Goal: Register for event/course: Register for event/course

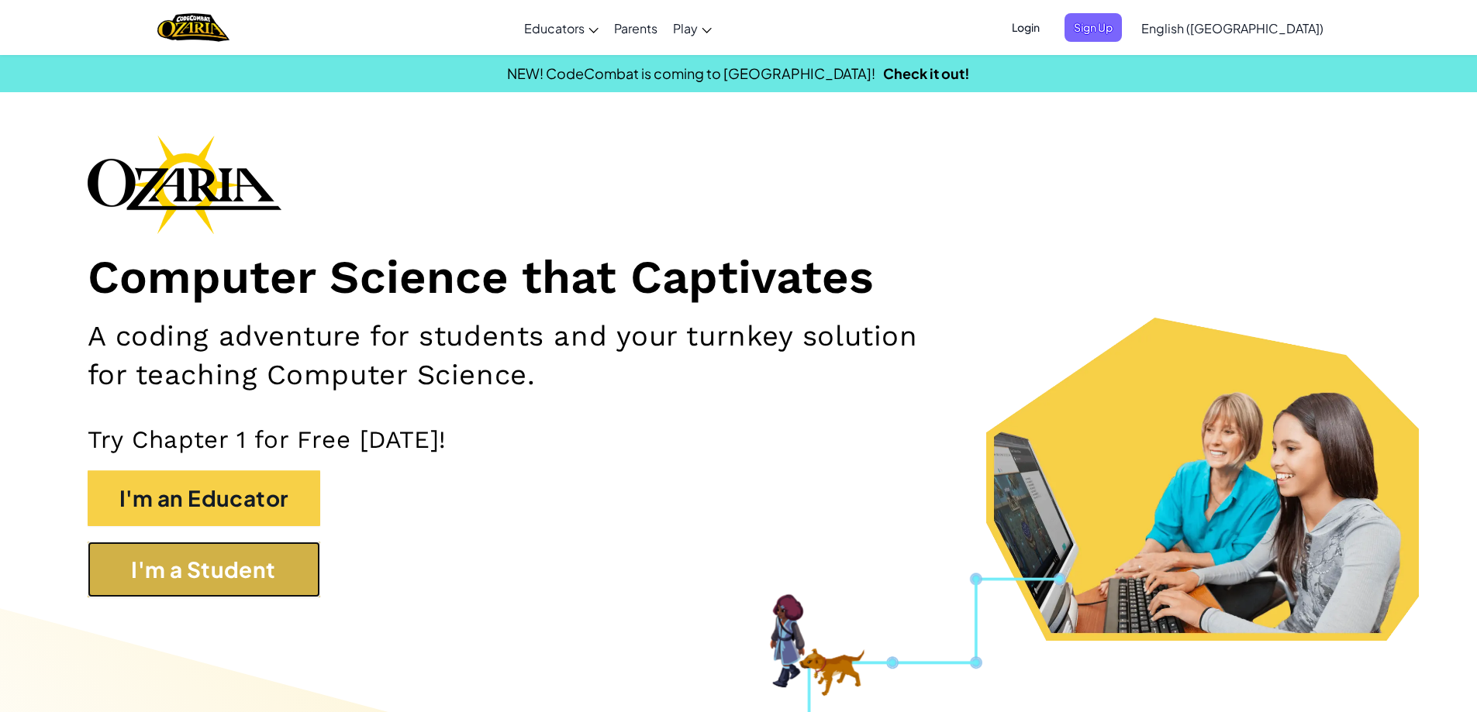
click at [250, 568] on button "I'm a Student" at bounding box center [204, 570] width 233 height 56
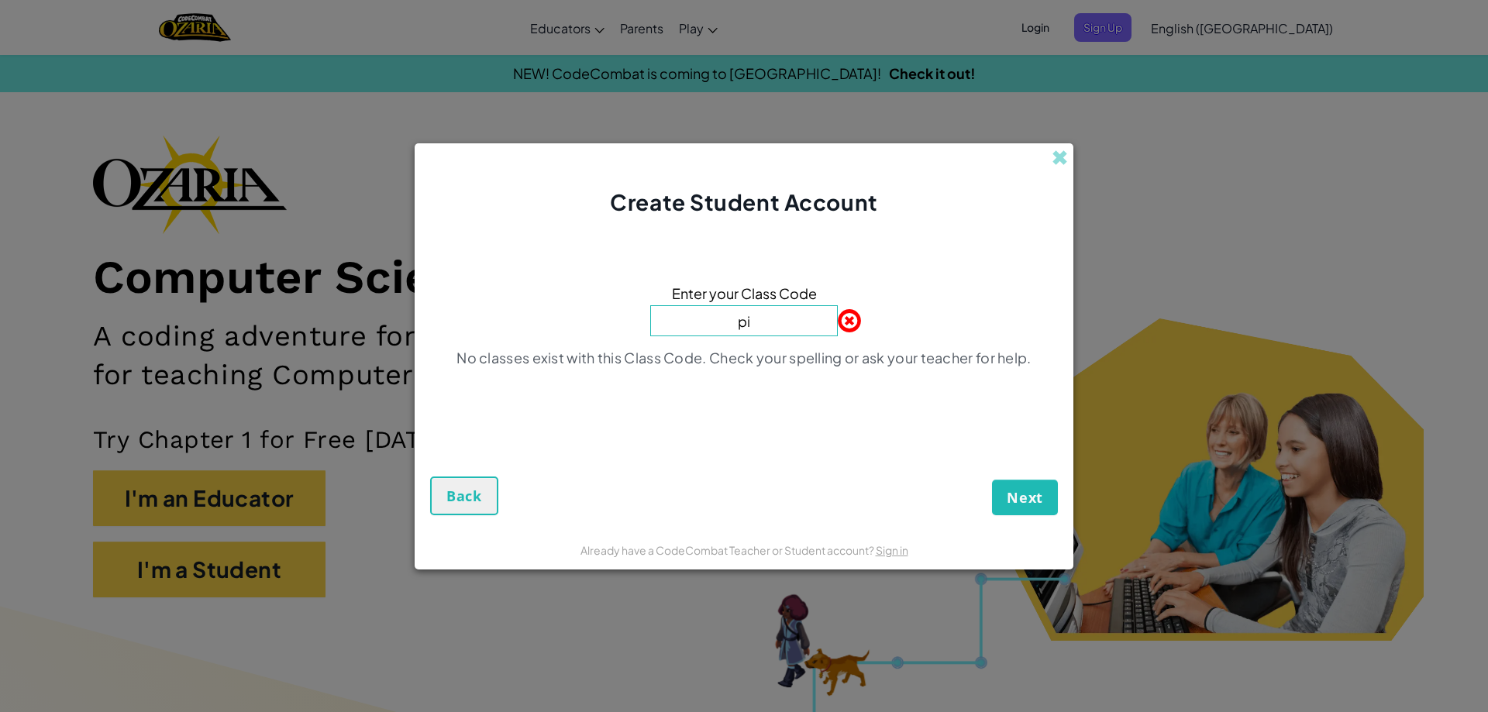
type input "p"
type input "h"
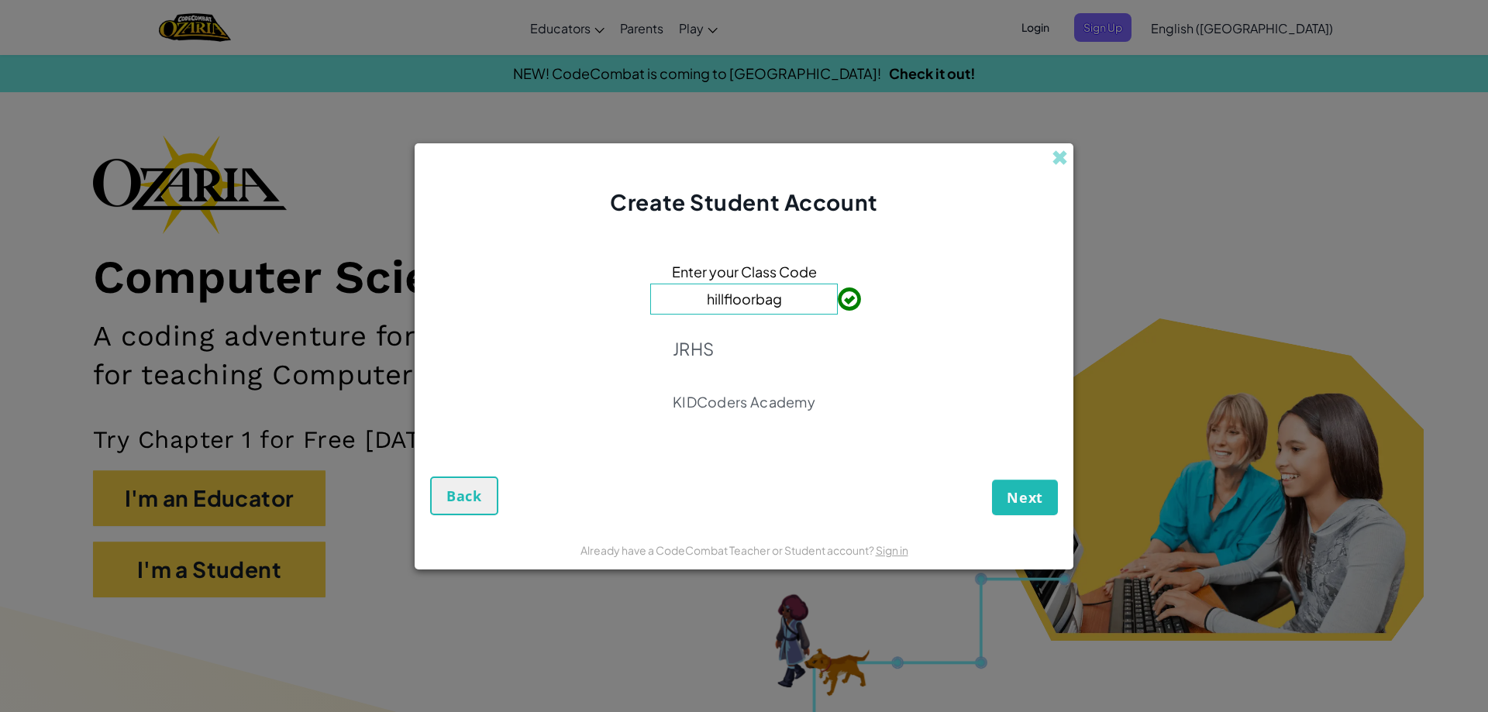
type input "hillfloorbag"
click at [1024, 495] on span "Next" at bounding box center [1025, 497] width 36 height 19
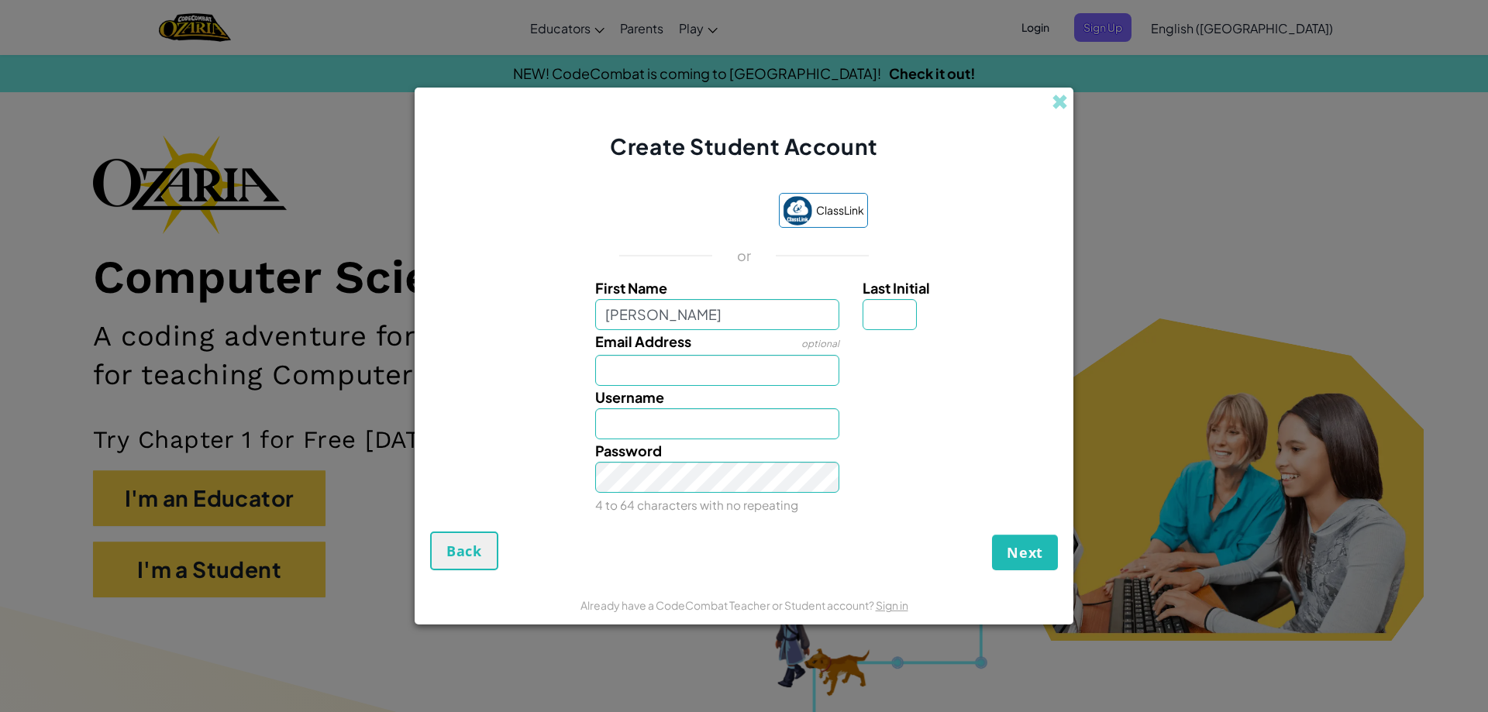
type input "Amaya"
click at [722, 371] on input "Email Address" at bounding box center [717, 370] width 245 height 31
click at [713, 312] on input "Amaya" at bounding box center [717, 314] width 245 height 31
click at [898, 324] on input "Last Initial" at bounding box center [890, 314] width 54 height 31
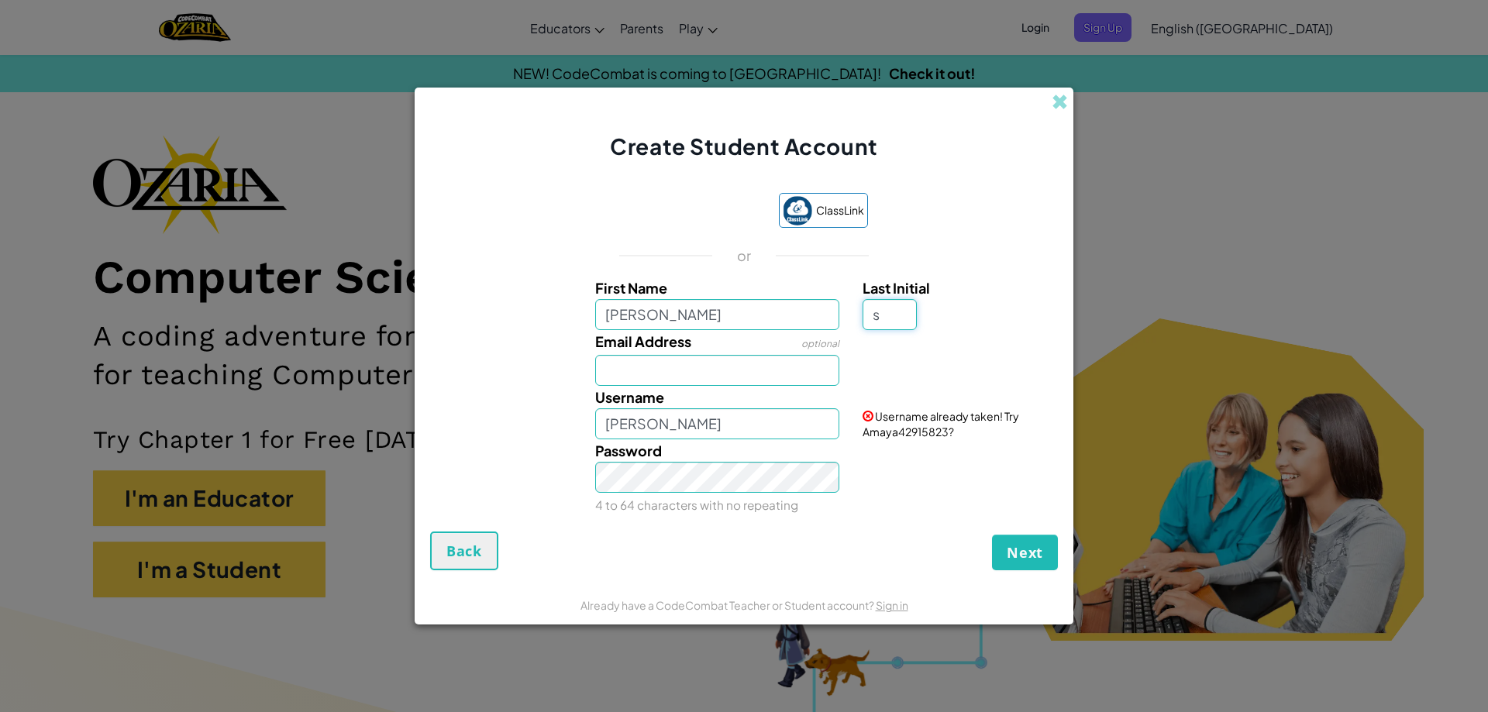
type input "s"
type input "AmayaS"
click at [738, 366] on input "Email Address" at bounding box center [717, 370] width 245 height 31
click at [992, 535] on button "Next" at bounding box center [1025, 553] width 66 height 36
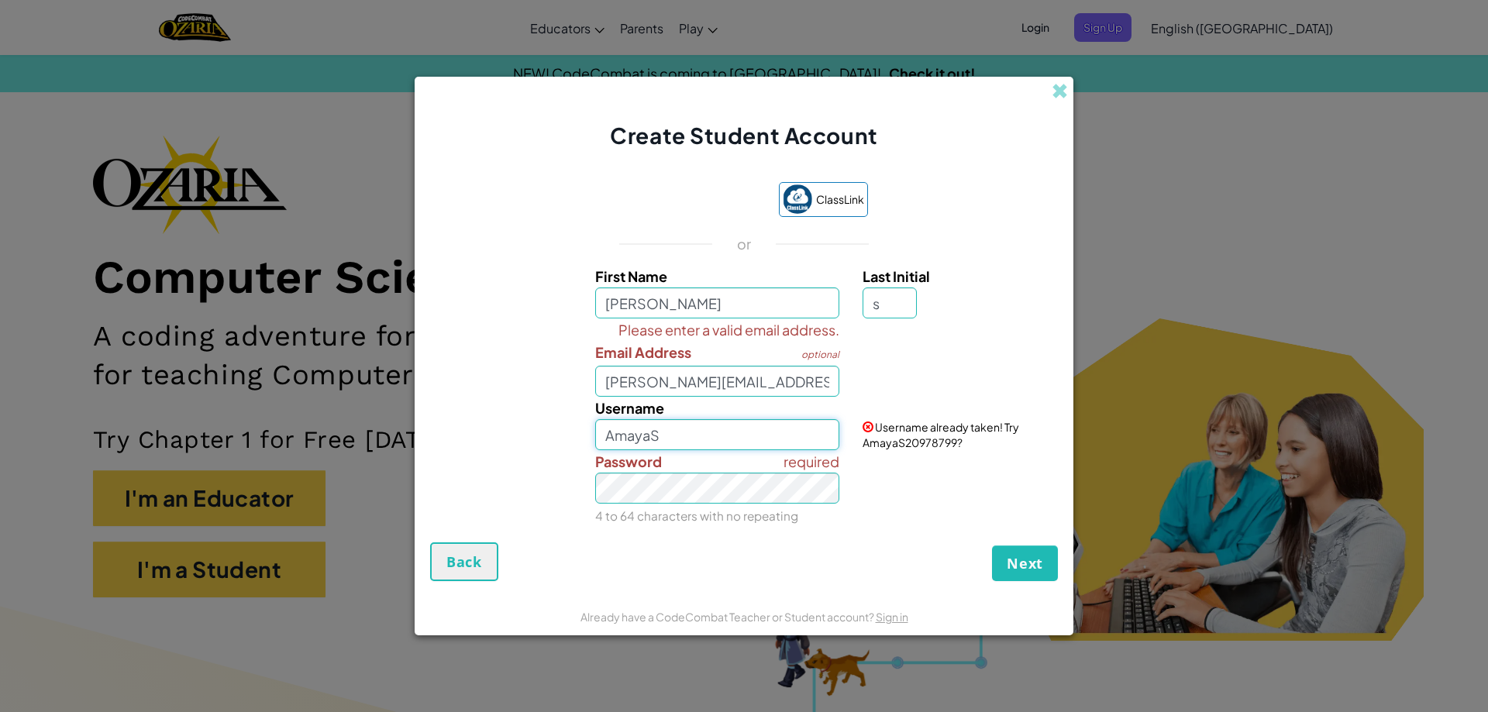
click at [756, 443] on input "AmayaS" at bounding box center [717, 434] width 245 height 31
click at [733, 438] on input "AmayaS" at bounding box center [717, 434] width 245 height 31
click at [646, 388] on input "amaya@nemesislan.ca" at bounding box center [717, 381] width 245 height 31
type input "amaya8@nemesislan.ca"
click at [692, 445] on input "AmayaS" at bounding box center [717, 434] width 245 height 31
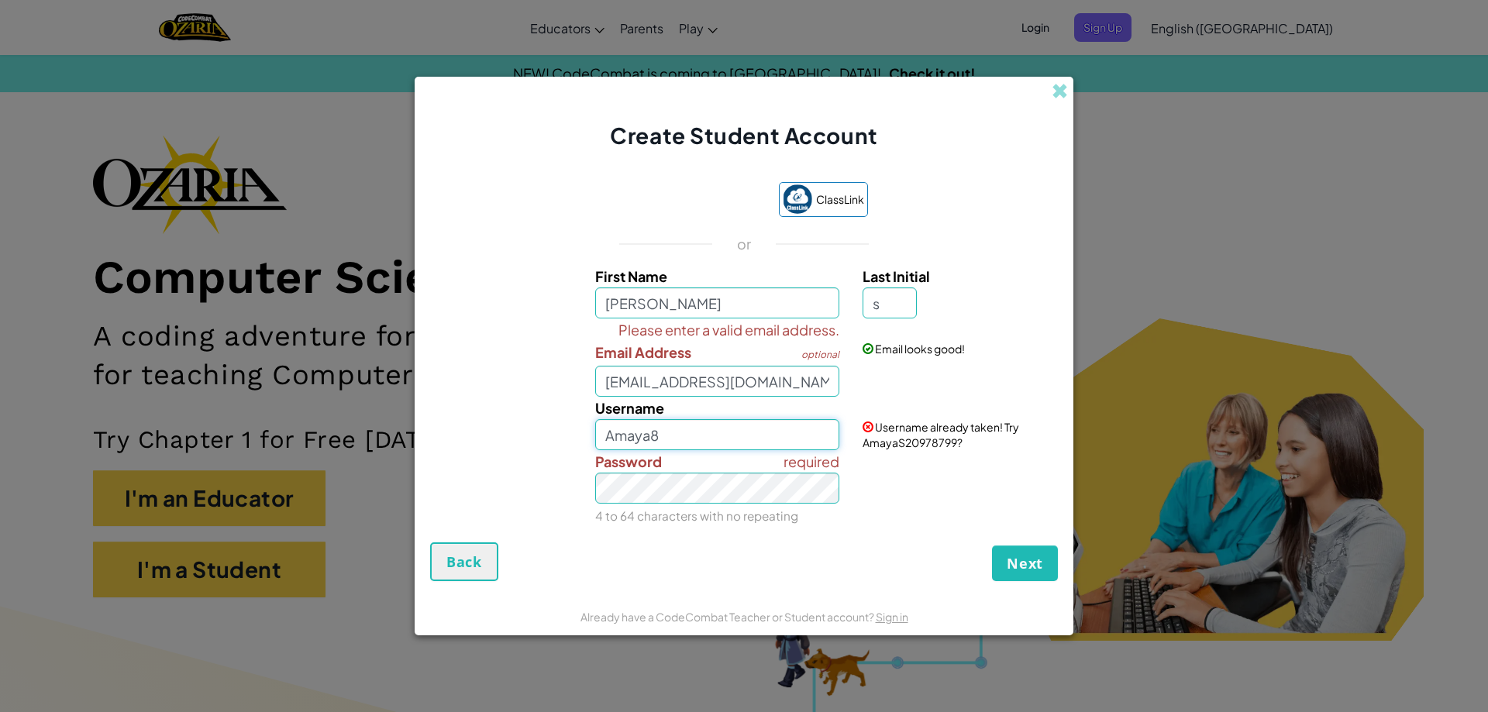
click at [992, 546] on button "Next" at bounding box center [1025, 564] width 66 height 36
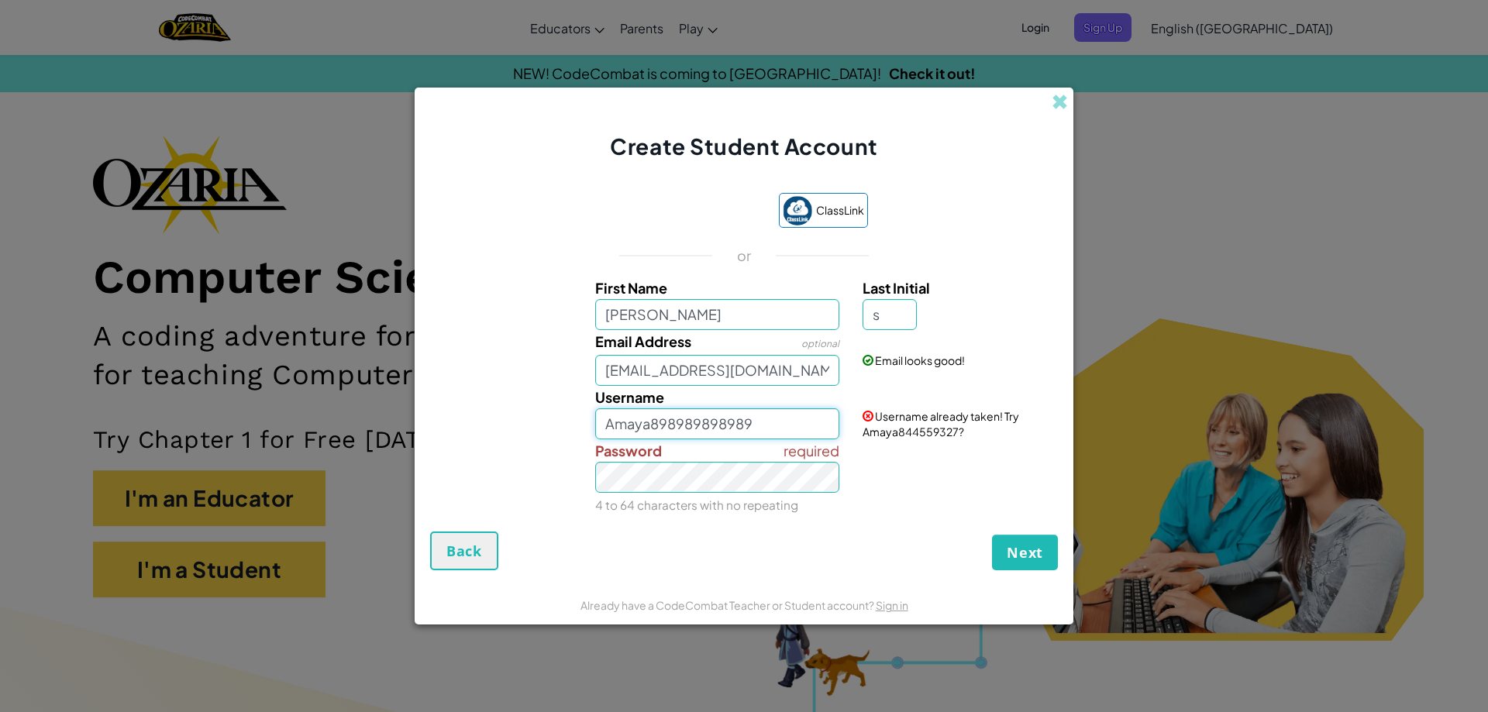
click at [992, 535] on button "Next" at bounding box center [1025, 553] width 66 height 36
type input "Amaya8989"
click at [992, 535] on button "Next" at bounding box center [1025, 553] width 66 height 36
click at [698, 507] on div "required Password 4 to 64 characters with no repeating" at bounding box center [718, 477] width 268 height 77
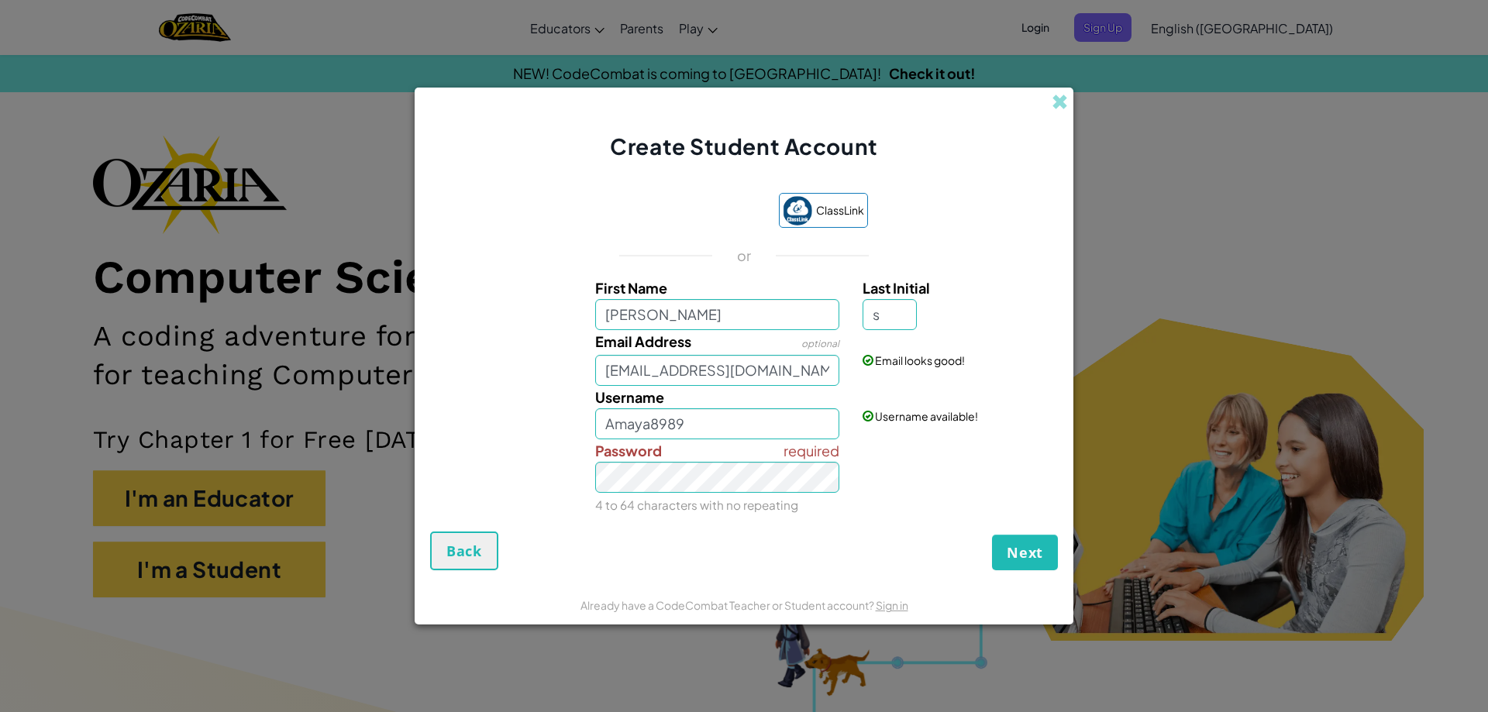
click at [708, 560] on div "Next Back" at bounding box center [744, 551] width 628 height 39
click at [736, 439] on div "required Password 4 to 64 characters with no repeating" at bounding box center [718, 477] width 268 height 77
click at [750, 418] on input "Amaya8989" at bounding box center [717, 423] width 245 height 31
click at [545, 499] on div "required Password 4 to 64 characters with no repeating" at bounding box center [743, 477] width 643 height 77
click at [1022, 560] on span "Next" at bounding box center [1025, 552] width 36 height 19
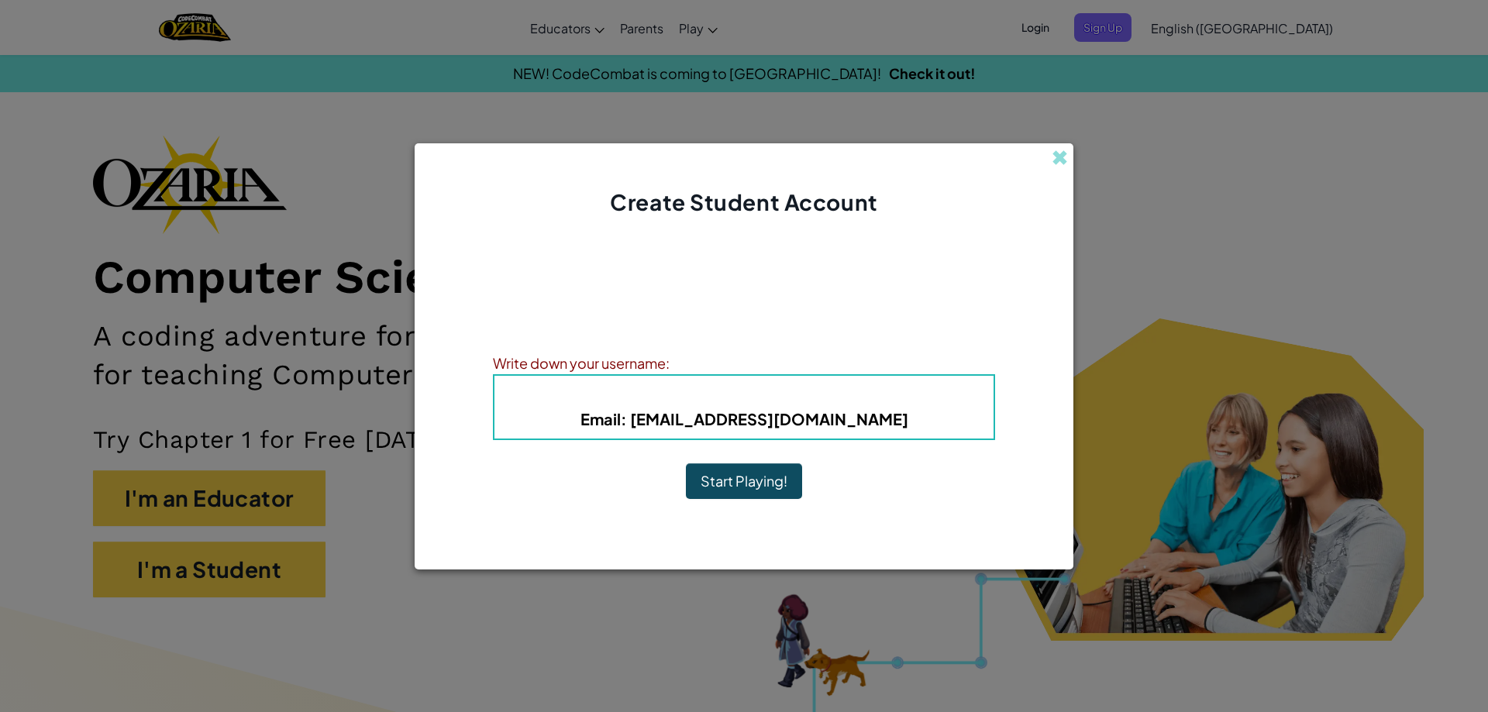
click at [767, 476] on button "Start Playing!" at bounding box center [744, 482] width 116 height 36
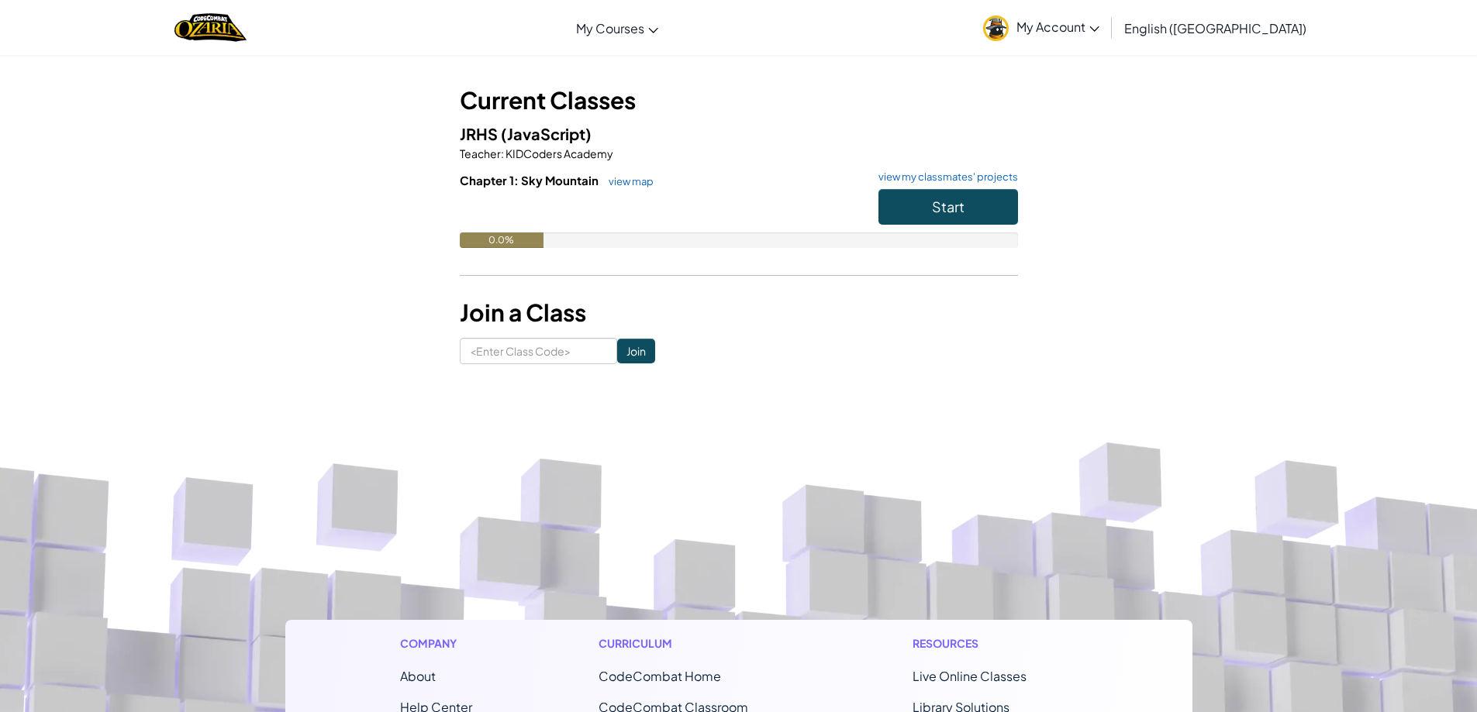
scroll to position [64, 0]
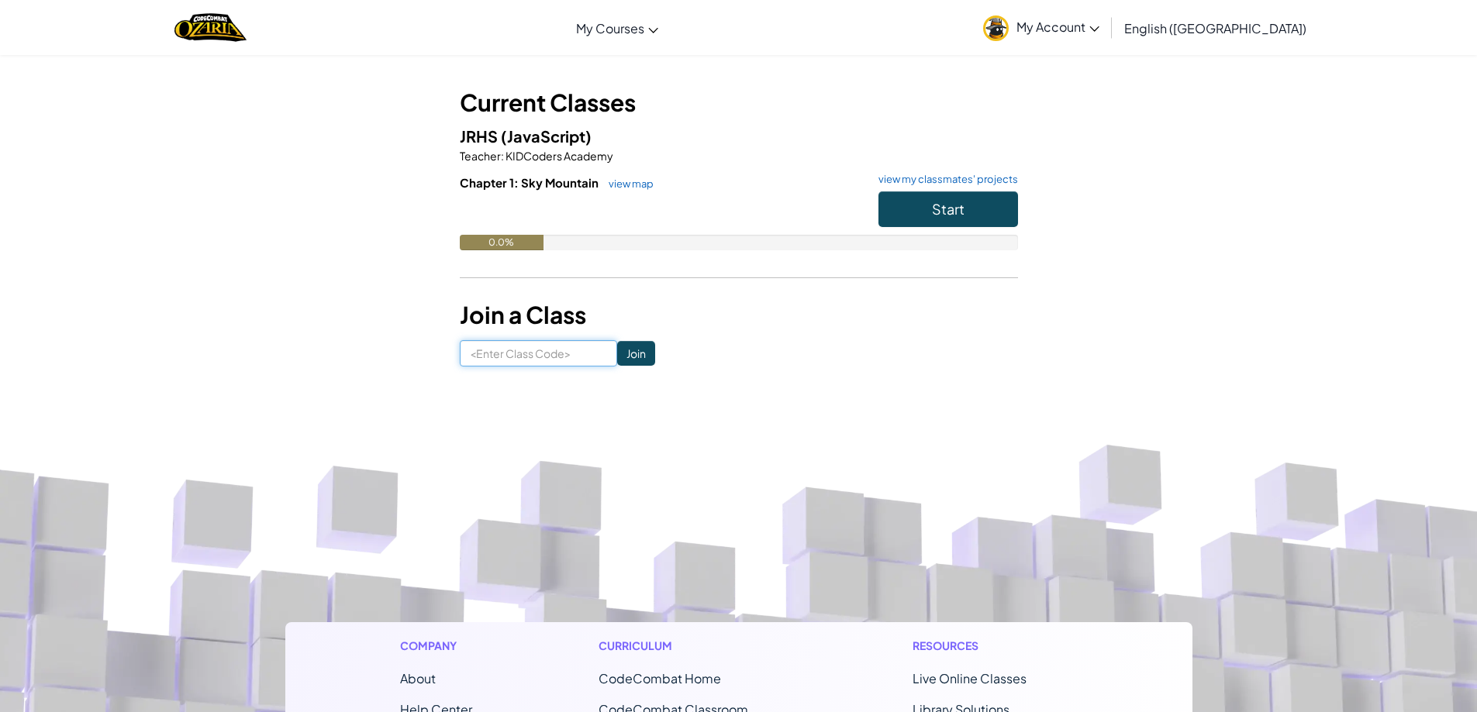
click at [505, 360] on input at bounding box center [538, 353] width 157 height 26
click at [529, 347] on input at bounding box center [538, 353] width 157 height 26
drag, startPoint x: 510, startPoint y: 373, endPoint x: 578, endPoint y: 360, distance: 69.3
click at [578, 360] on div "Student Dashboard Current Classes JRHS (JavaScript) Teacher : KIDCoders Academy…" at bounding box center [738, 190] width 907 height 399
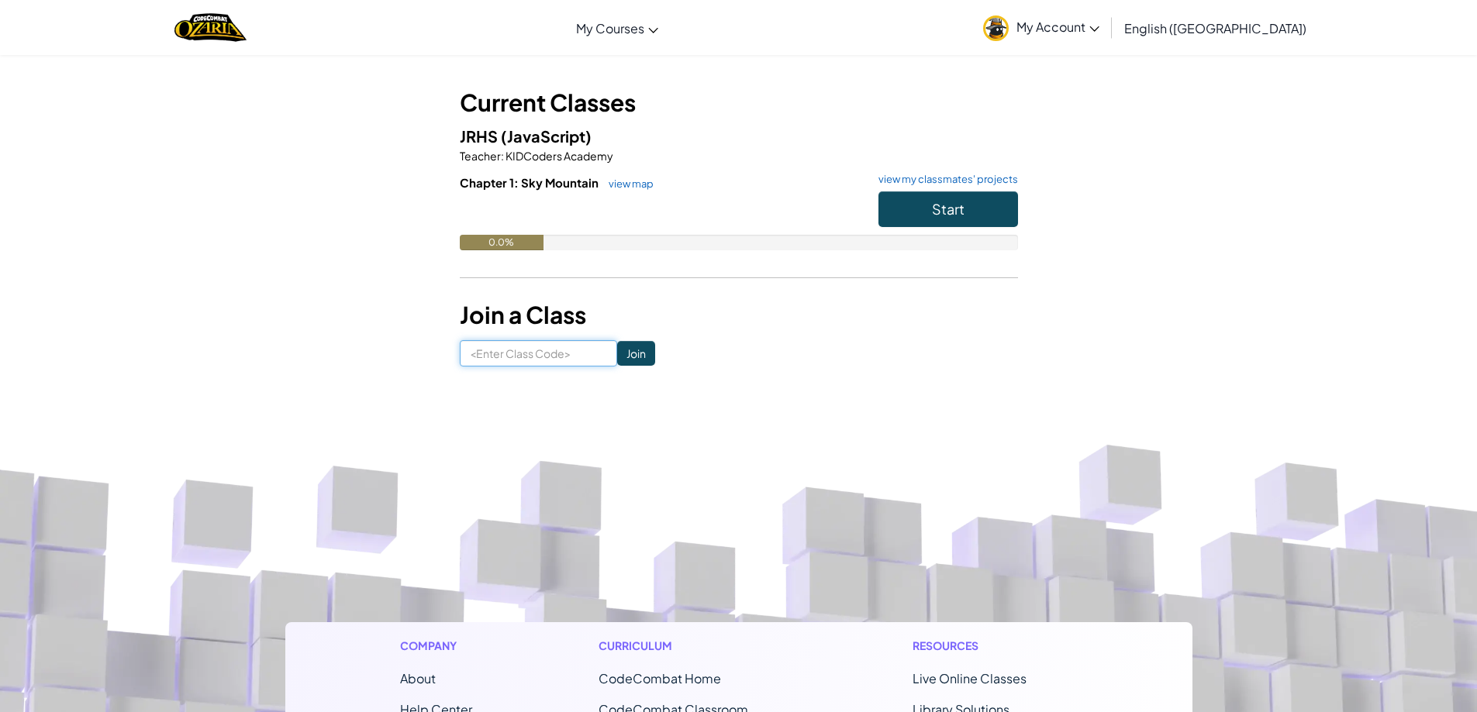
click at [578, 360] on input at bounding box center [538, 353] width 157 height 26
click at [514, 354] on input at bounding box center [538, 353] width 157 height 26
drag, startPoint x: 452, startPoint y: 364, endPoint x: 515, endPoint y: 362, distance: 62.8
click at [515, 362] on div "Student Dashboard Current Classes JRHS (JavaScript) Teacher : KIDCoders Academy…" at bounding box center [738, 190] width 907 height 353
drag, startPoint x: 487, startPoint y: 359, endPoint x: 572, endPoint y: 360, distance: 85.3
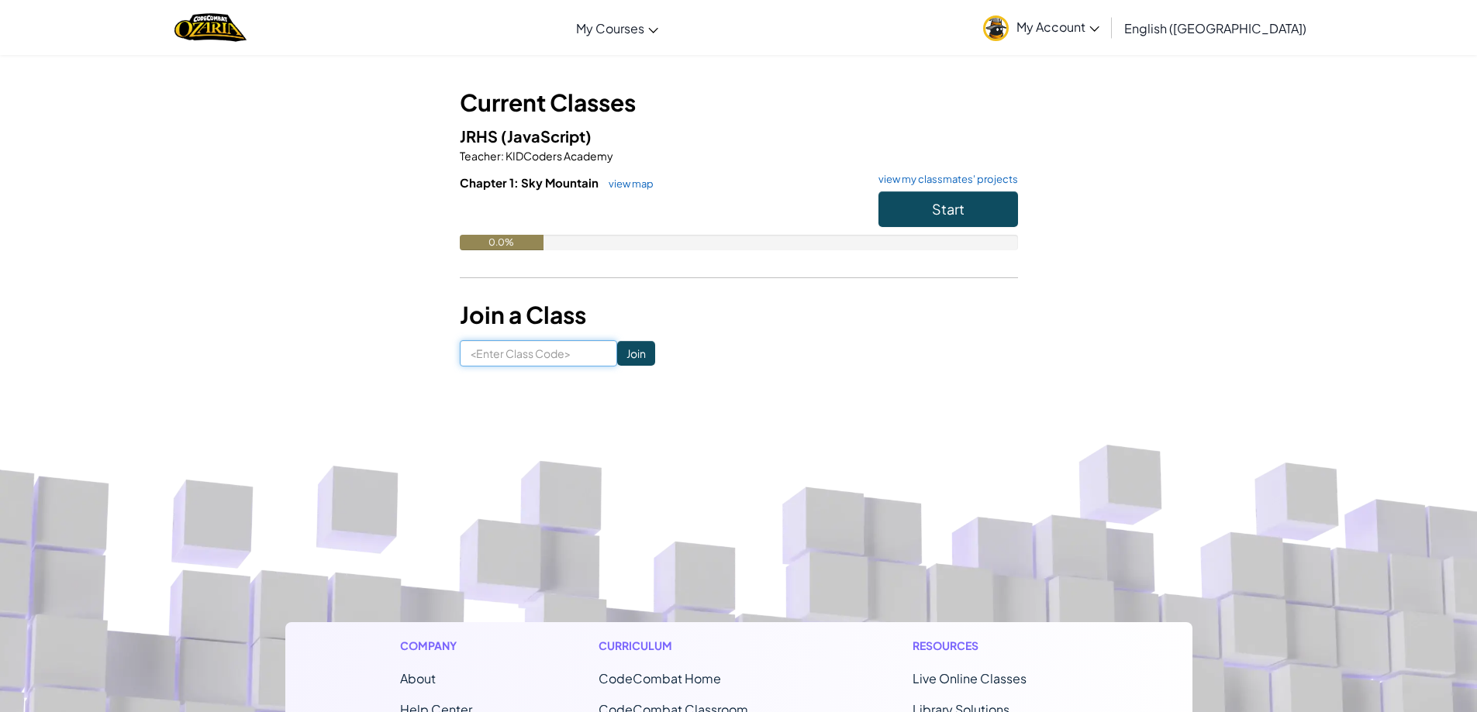
click at [572, 360] on input at bounding box center [538, 353] width 157 height 26
drag, startPoint x: 488, startPoint y: 354, endPoint x: 581, endPoint y: 355, distance: 93.0
click at [576, 357] on input at bounding box center [538, 353] width 157 height 26
drag, startPoint x: 581, startPoint y: 355, endPoint x: 503, endPoint y: 346, distance: 78.1
click at [431, 361] on div "Student Dashboard Current Classes JRHS (JavaScript) Teacher : KIDCoders Academy…" at bounding box center [738, 190] width 907 height 353
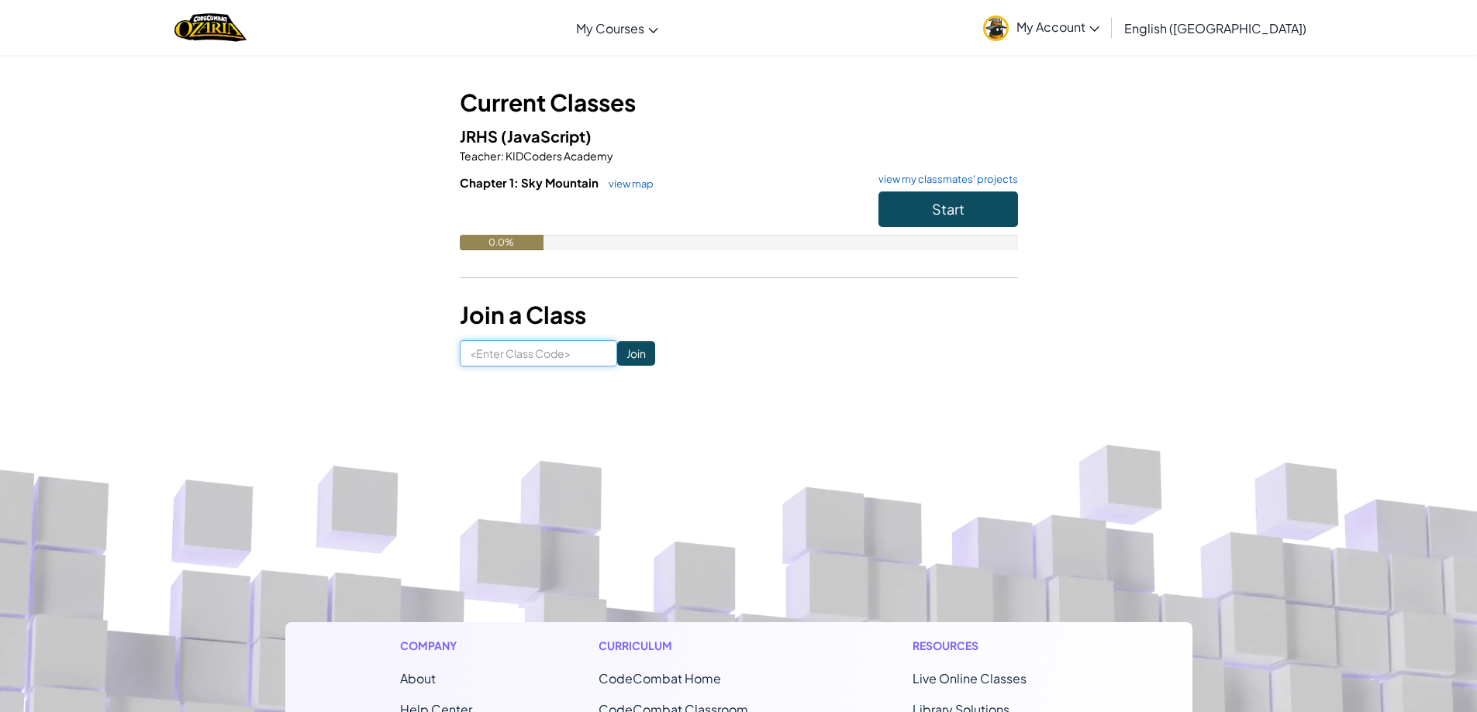
click at [510, 346] on input at bounding box center [538, 353] width 157 height 26
drag, startPoint x: 450, startPoint y: 359, endPoint x: 499, endPoint y: 345, distance: 51.5
click at [484, 350] on div "Student Dashboard Current Classes JRHS (JavaScript) Teacher : KIDCoders Academy…" at bounding box center [738, 190] width 907 height 353
drag, startPoint x: 499, startPoint y: 345, endPoint x: 498, endPoint y: 364, distance: 18.6
click at [498, 364] on input at bounding box center [538, 353] width 157 height 26
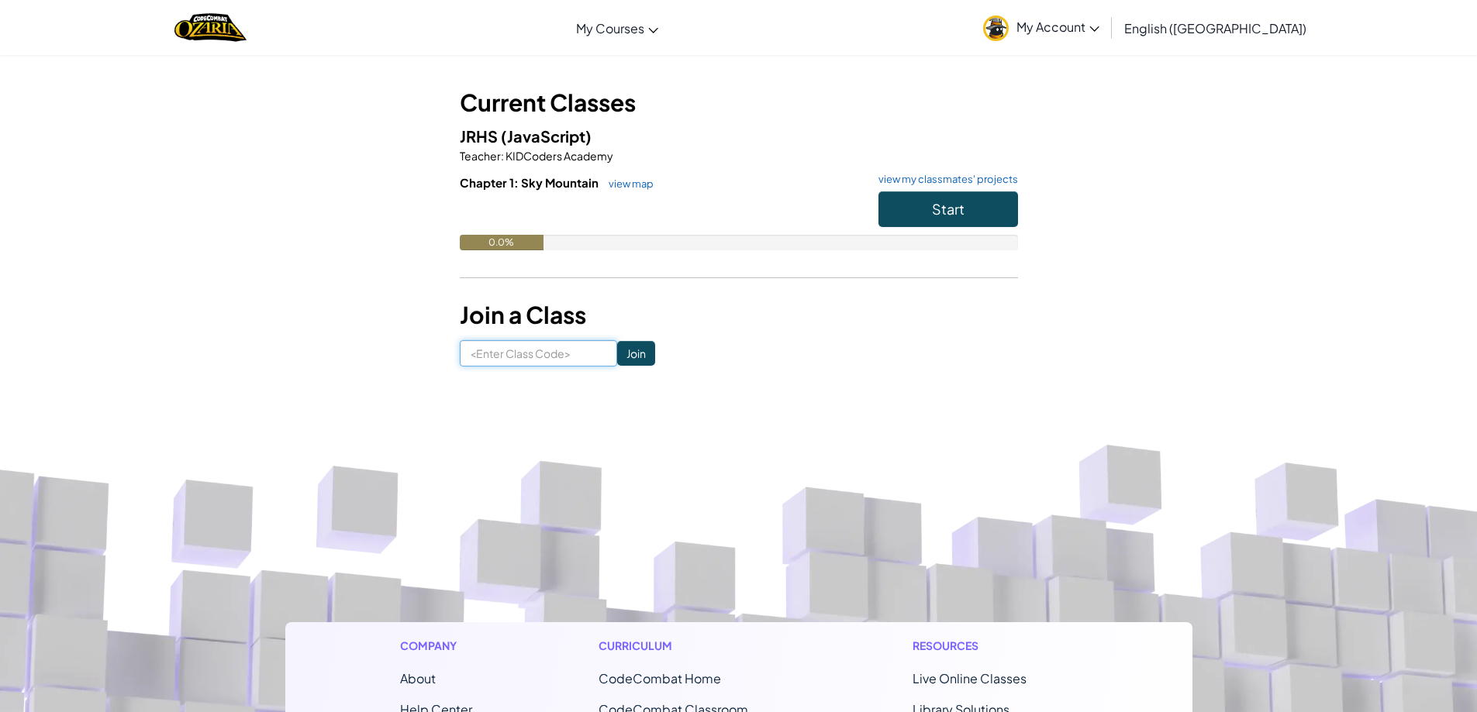
drag, startPoint x: 493, startPoint y: 347, endPoint x: 510, endPoint y: 410, distance: 65.1
click at [508, 409] on div "Toggle navigation My Courses Ozaria Classroom CodeCombat Classroom AI League Es…" at bounding box center [738, 582] width 1477 height 1293
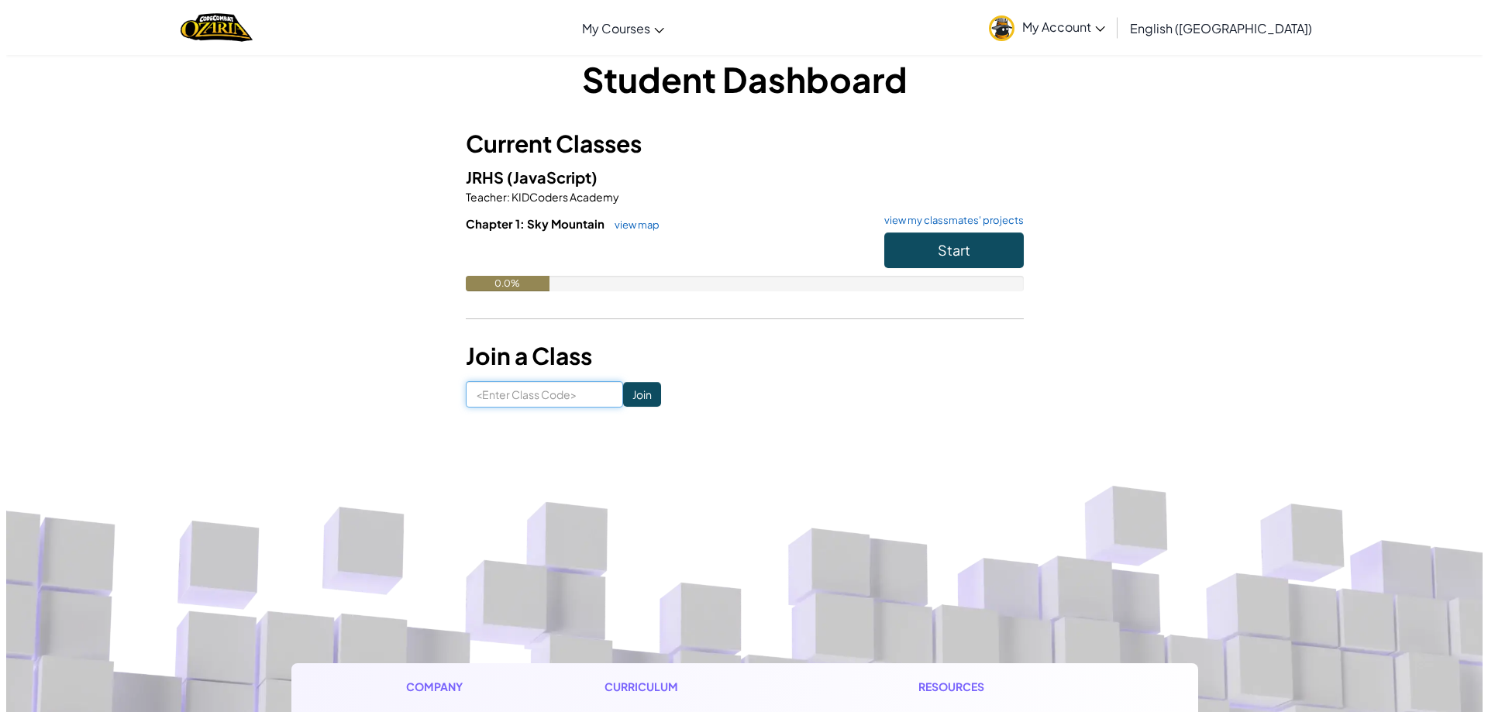
scroll to position [0, 0]
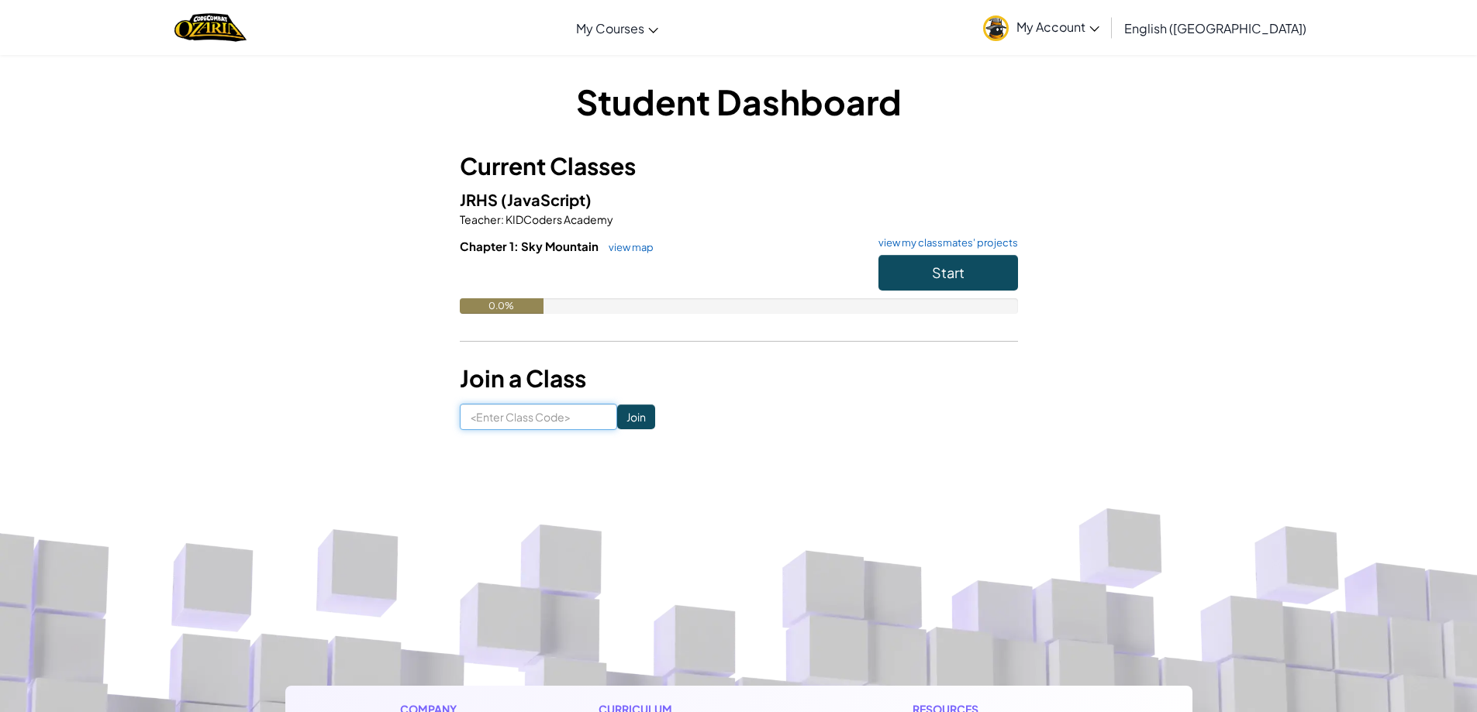
drag, startPoint x: 539, startPoint y: 422, endPoint x: 509, endPoint y: 422, distance: 29.5
click at [509, 422] on input at bounding box center [538, 417] width 157 height 26
click at [564, 422] on input at bounding box center [538, 417] width 157 height 26
drag, startPoint x: 564, startPoint y: 422, endPoint x: 473, endPoint y: 425, distance: 91.5
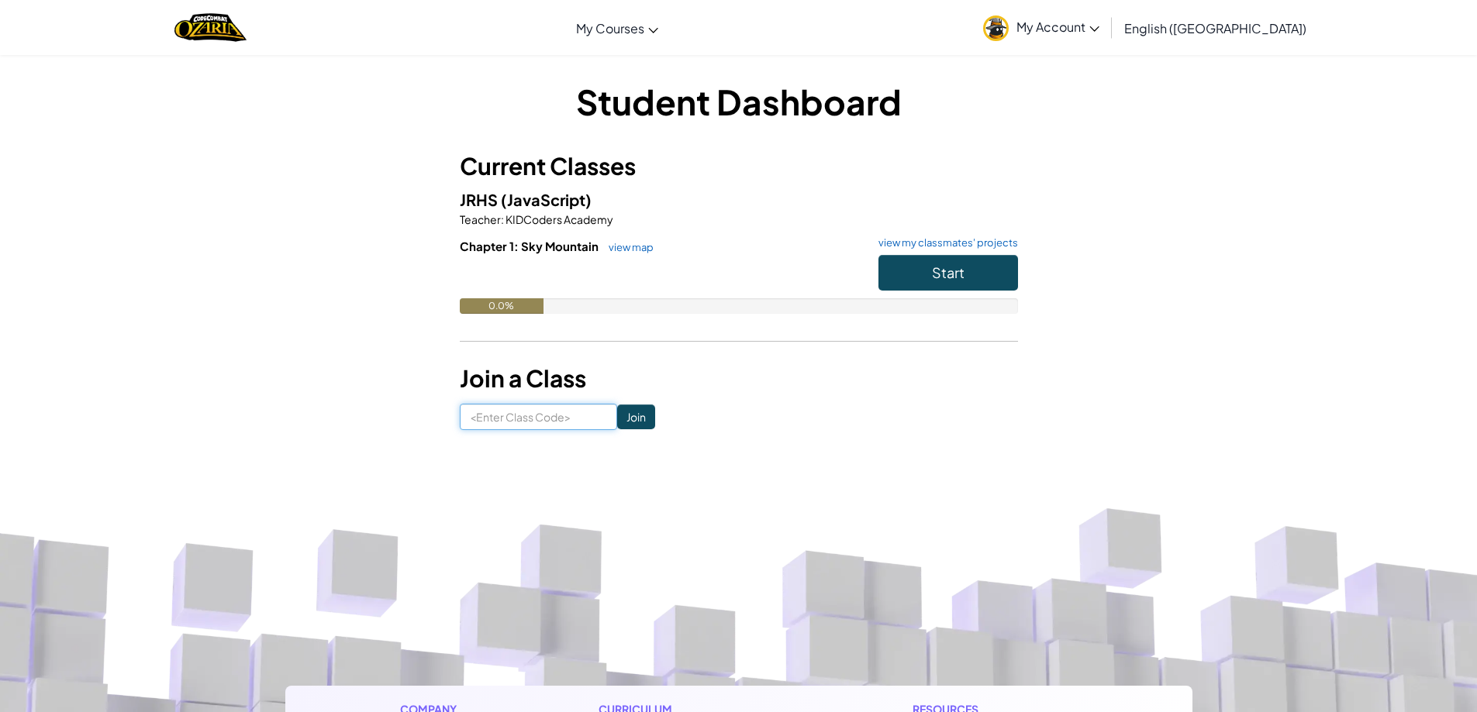
click at [473, 425] on input at bounding box center [538, 417] width 157 height 26
drag, startPoint x: 460, startPoint y: 425, endPoint x: 574, endPoint y: 431, distance: 113.3
click at [574, 431] on div "Student Dashboard Current Classes JRHS (JavaScript) Teacher : KIDCoders Academy…" at bounding box center [738, 253] width 907 height 399
click at [415, 416] on div "Student Dashboard Current Classes JRHS (JavaScript) Teacher : KIDCoders Academy…" at bounding box center [738, 254] width 907 height 353
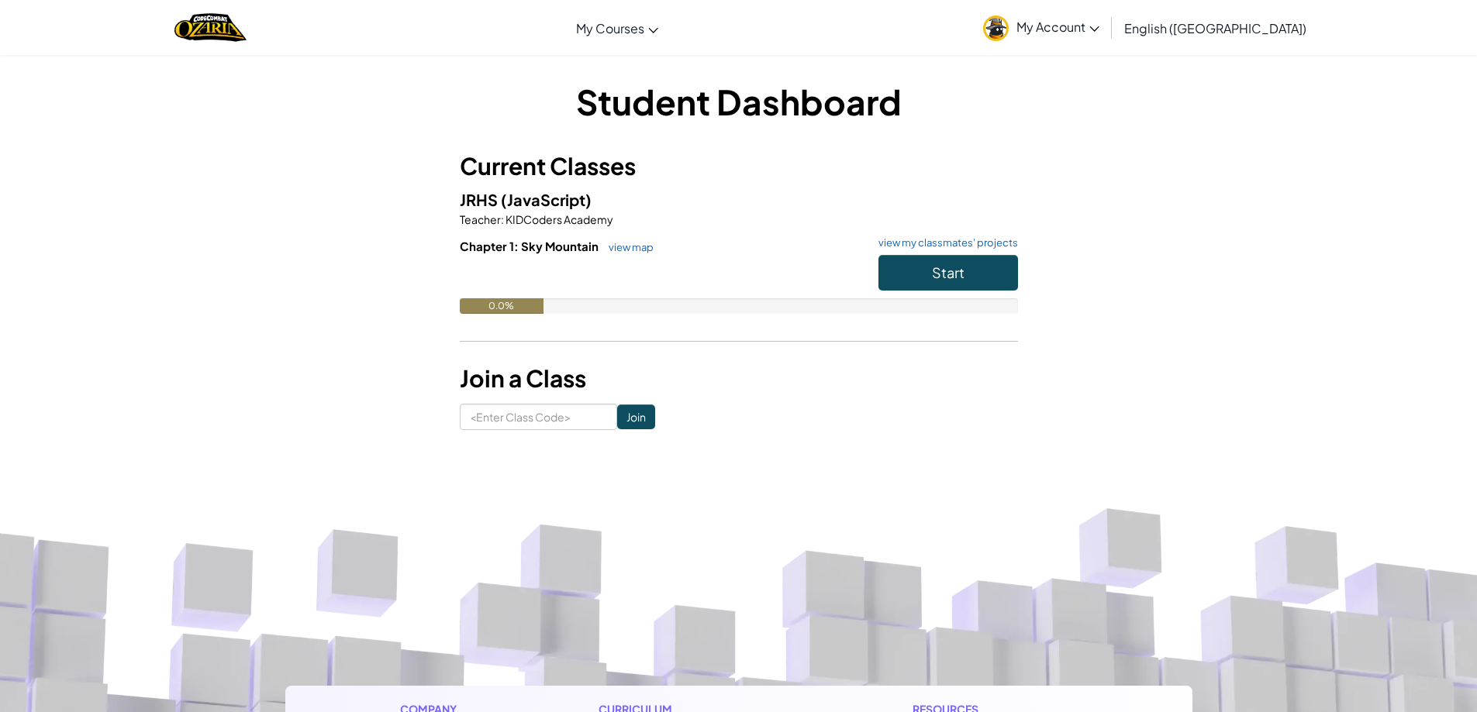
drag, startPoint x: 456, startPoint y: 376, endPoint x: 376, endPoint y: 352, distance: 83.4
click at [358, 374] on div "Student Dashboard Current Classes JRHS (JavaScript) Teacher : KIDCoders Academy…" at bounding box center [738, 254] width 907 height 353
drag, startPoint x: 377, startPoint y: 352, endPoint x: 387, endPoint y: 386, distance: 35.3
click at [377, 356] on div "Student Dashboard Current Classes JRHS (JavaScript) Teacher : KIDCoders Academy…" at bounding box center [738, 254] width 907 height 353
drag, startPoint x: 441, startPoint y: 392, endPoint x: 470, endPoint y: 401, distance: 30.9
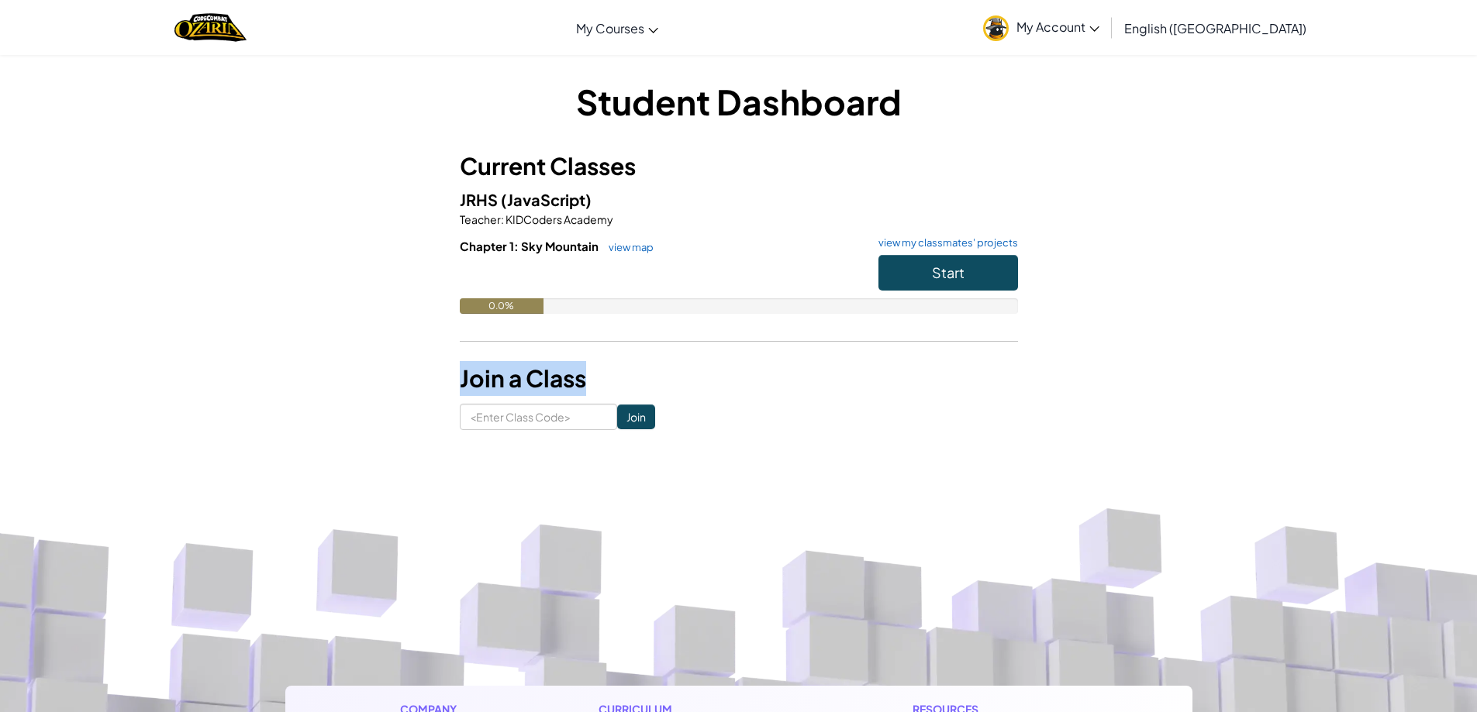
click at [470, 401] on div "Student Dashboard Current Classes JRHS (JavaScript) Teacher : KIDCoders Academy…" at bounding box center [738, 254] width 907 height 353
click at [417, 392] on div "Student Dashboard Current Classes JRHS (JavaScript) Teacher : KIDCoders Academy…" at bounding box center [738, 254] width 907 height 353
drag, startPoint x: 447, startPoint y: 408, endPoint x: 410, endPoint y: 411, distance: 37.3
click at [474, 422] on div "Student Dashboard Current Classes JRHS (JavaScript) Teacher : KIDCoders Academy…" at bounding box center [738, 254] width 907 height 353
click at [411, 406] on div "Student Dashboard Current Classes JRHS (JavaScript) Teacher : KIDCoders Academy…" at bounding box center [738, 254] width 907 height 353
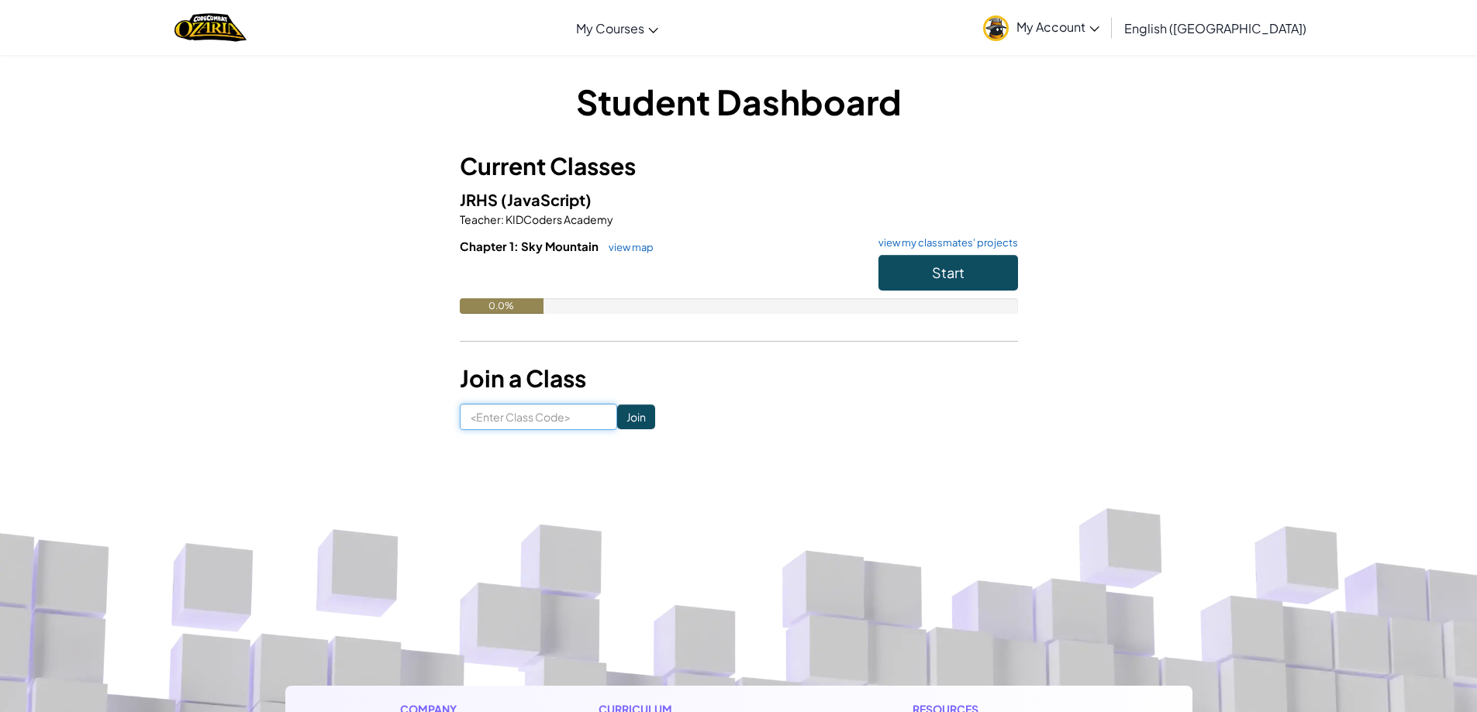
drag, startPoint x: 459, startPoint y: 406, endPoint x: 471, endPoint y: 440, distance: 36.3
click at [471, 440] on div "Student Dashboard Current Classes JRHS (JavaScript) Teacher : KIDCoders Academy…" at bounding box center [738, 253] width 907 height 399
click at [403, 406] on div "Student Dashboard Current Classes JRHS (JavaScript) Teacher : KIDCoders Academy…" at bounding box center [738, 254] width 907 height 353
drag, startPoint x: 408, startPoint y: 406, endPoint x: 519, endPoint y: 442, distance: 117.2
click at [519, 442] on div "Student Dashboard Current Classes JRHS (JavaScript) Teacher : KIDCoders Academy…" at bounding box center [738, 253] width 907 height 399
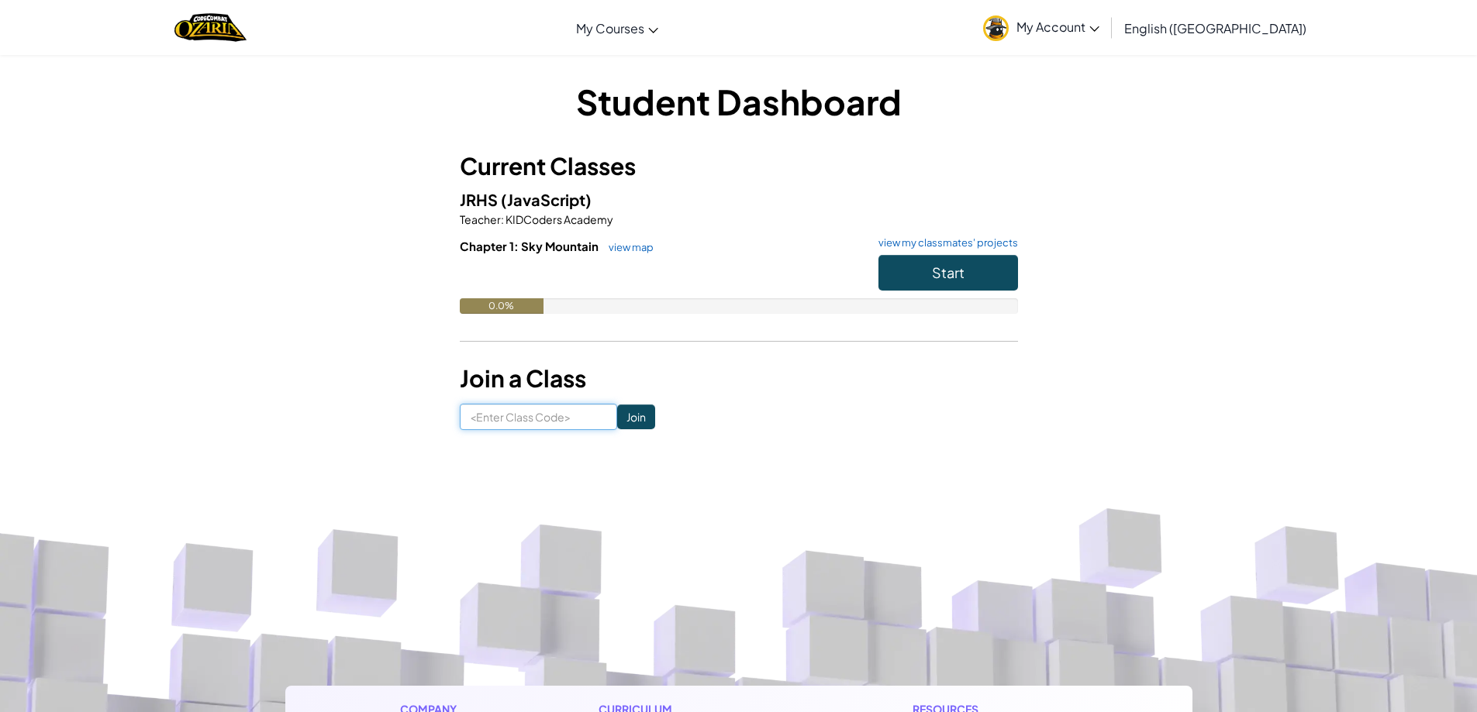
click at [515, 425] on input at bounding box center [538, 417] width 157 height 26
paste input "<Enter Class Code>"
type input "<"
click at [939, 276] on span "Start" at bounding box center [948, 273] width 33 height 18
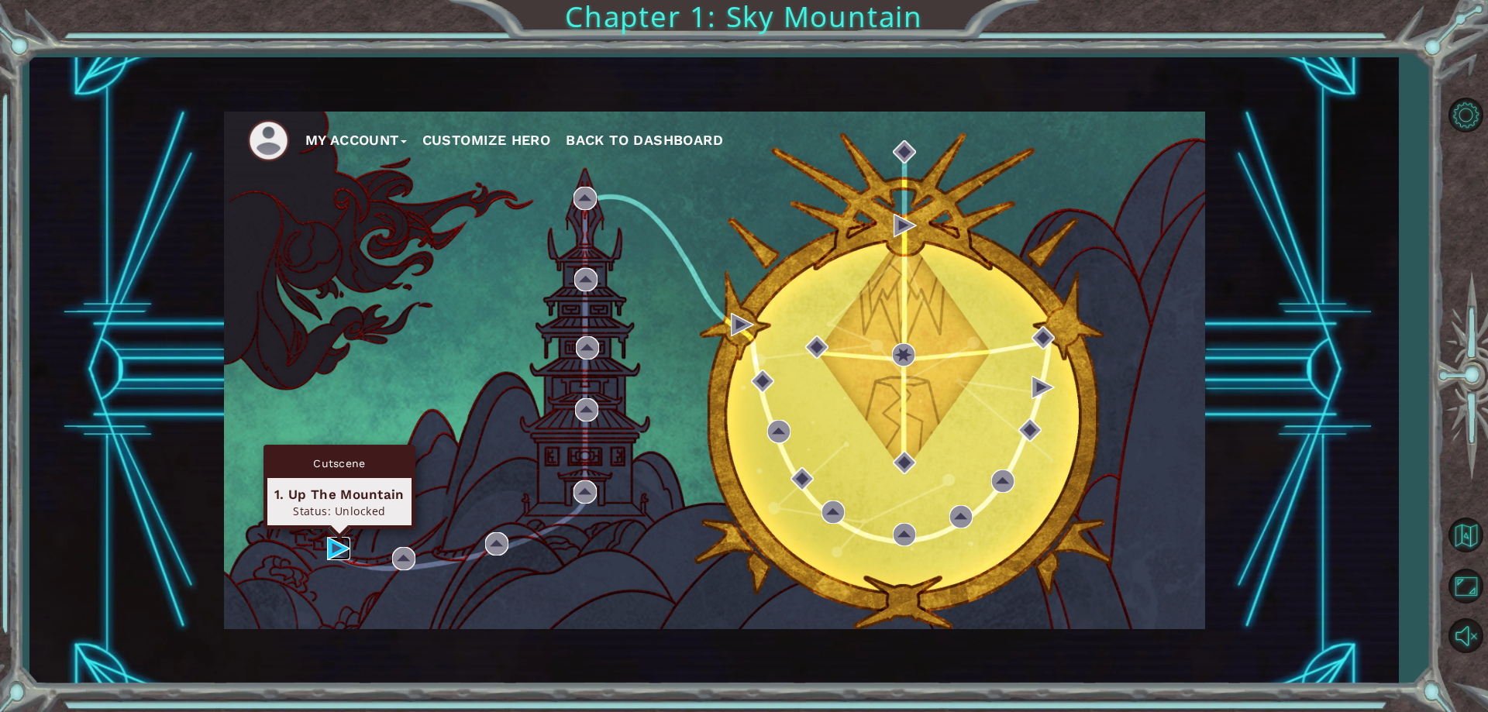
click at [339, 548] on img at bounding box center [338, 548] width 23 height 23
